Goal: Navigation & Orientation: Find specific page/section

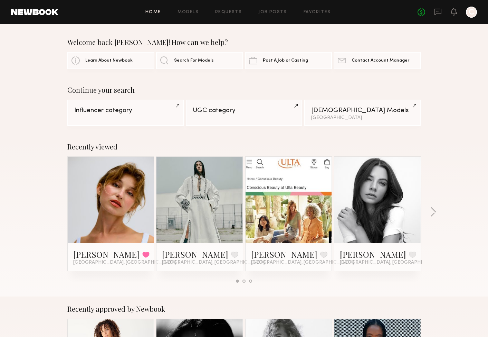
click at [128, 210] on link at bounding box center [111, 200] width 42 height 86
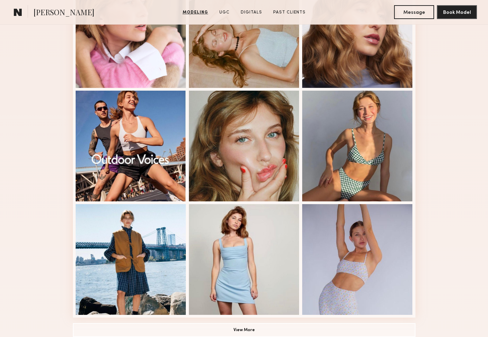
scroll to position [378, 0]
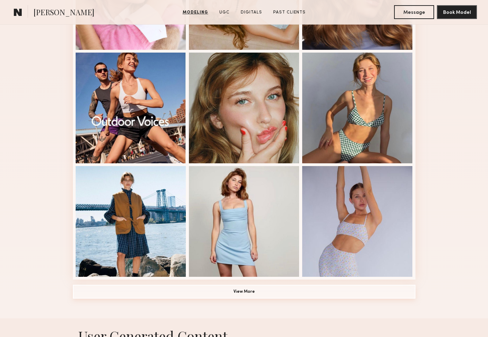
click at [240, 298] on button "View More" at bounding box center [244, 291] width 343 height 14
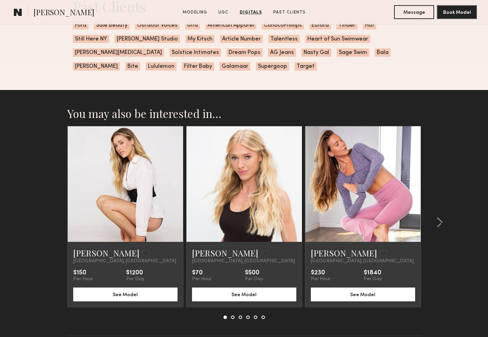
scroll to position [2383, 0]
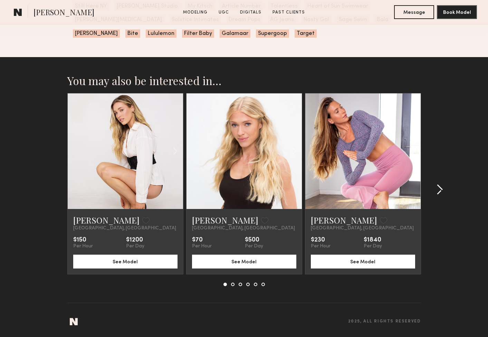
click at [440, 190] on common-icon at bounding box center [439, 189] width 7 height 11
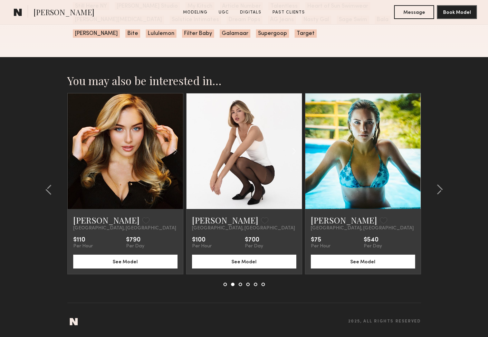
click at [130, 161] on link at bounding box center [125, 150] width 39 height 115
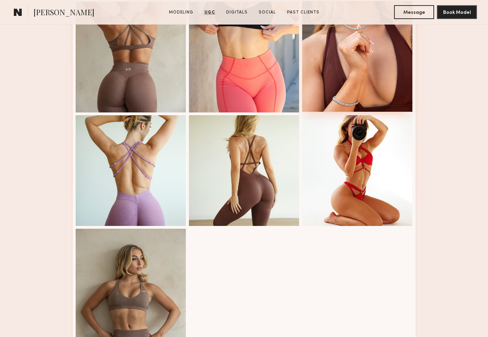
scroll to position [922, 0]
